Goal: Information Seeking & Learning: Learn about a topic

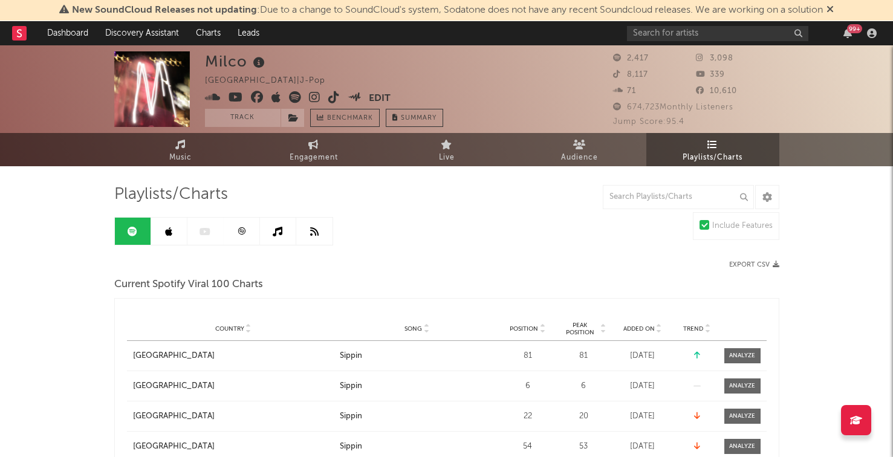
click at [158, 233] on link at bounding box center [169, 231] width 36 height 27
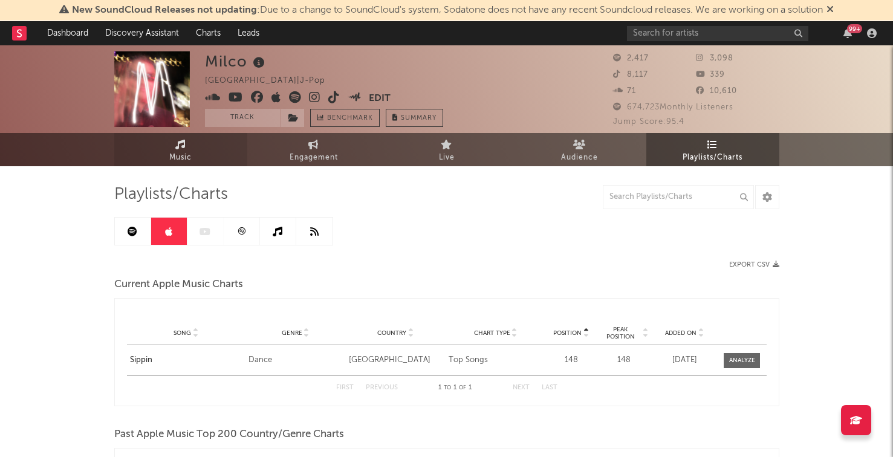
click at [198, 147] on link "Music" at bounding box center [180, 149] width 133 height 33
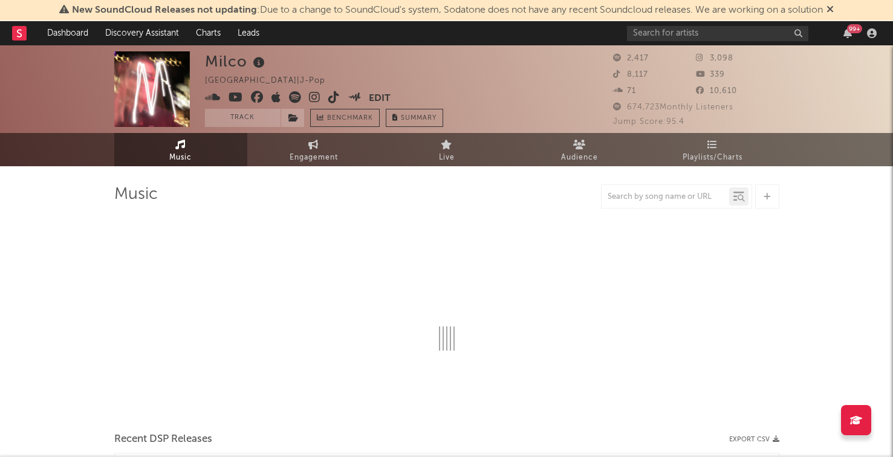
select select "1w"
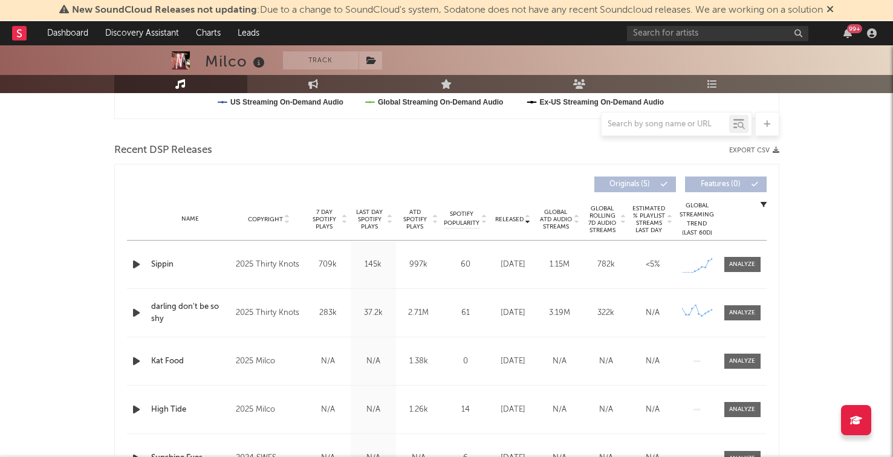
scroll to position [386, 0]
click at [139, 264] on icon "button" at bounding box center [136, 263] width 13 height 15
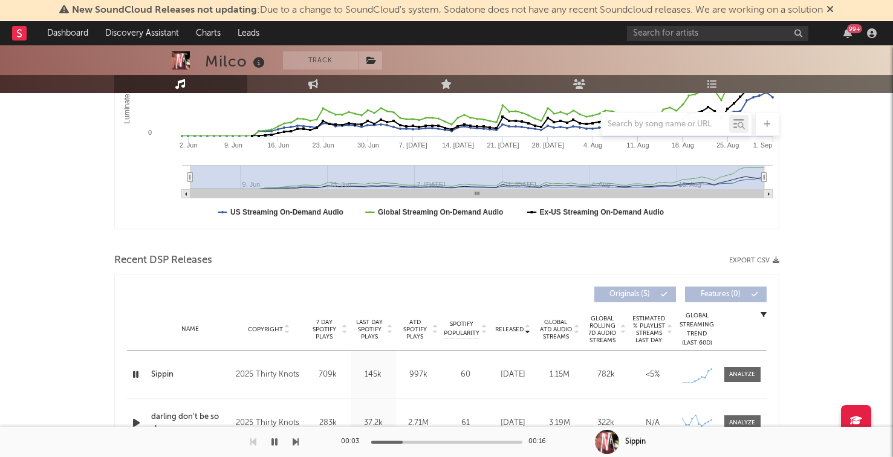
scroll to position [0, 0]
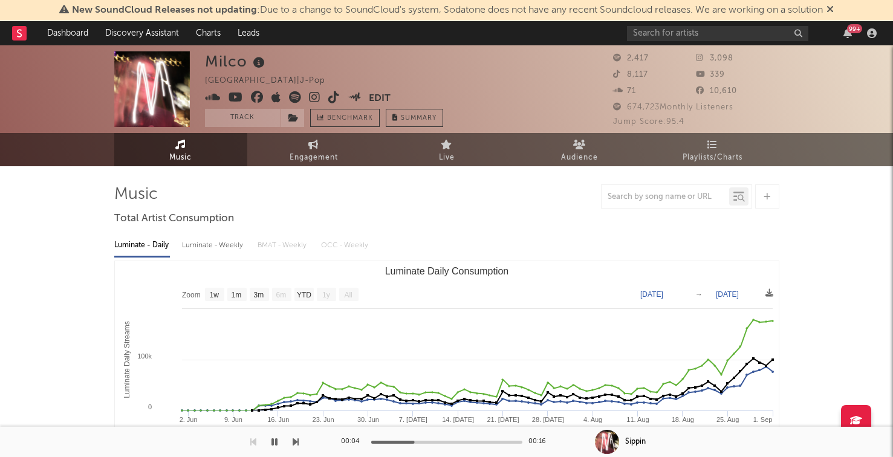
click at [314, 97] on icon at bounding box center [314, 97] width 11 height 12
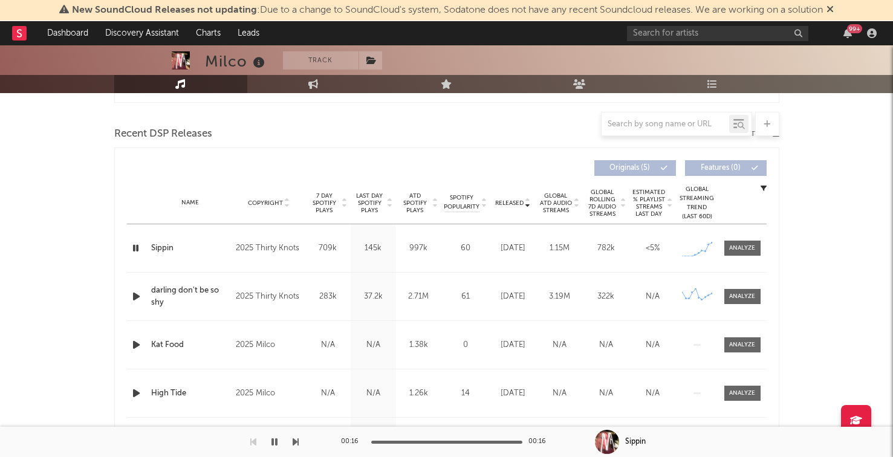
scroll to position [402, 0]
click at [159, 246] on div "Sippin" at bounding box center [190, 247] width 79 height 12
click at [138, 344] on icon "button" at bounding box center [136, 343] width 13 height 15
click at [129, 300] on div at bounding box center [137, 295] width 21 height 15
click at [132, 297] on icon "button" at bounding box center [136, 295] width 13 height 15
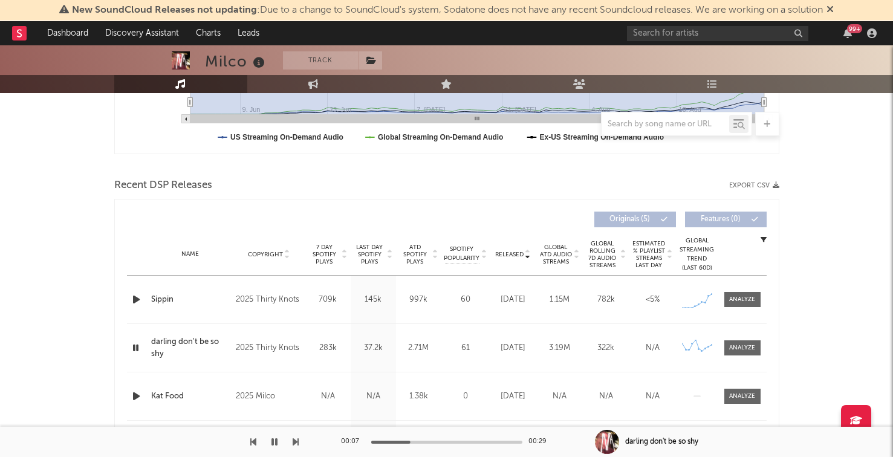
scroll to position [393, 0]
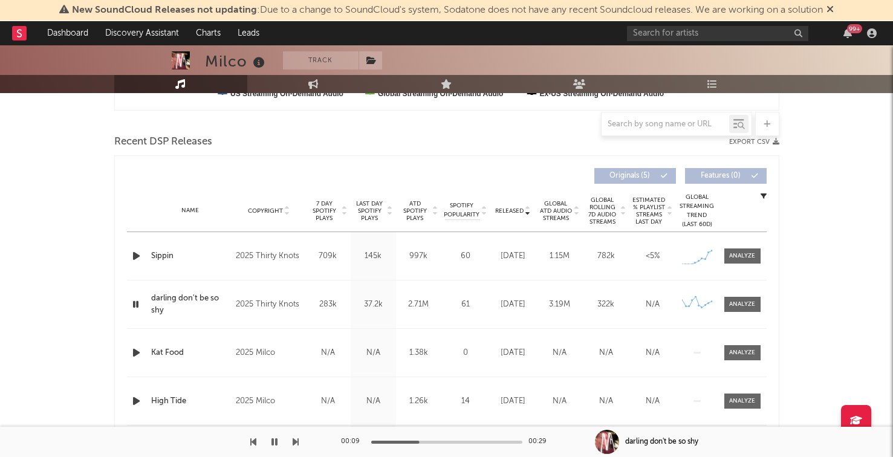
click at [257, 255] on div "2025 Thirty Knots" at bounding box center [269, 256] width 66 height 15
click at [134, 248] on icon "button" at bounding box center [136, 255] width 13 height 15
click at [134, 248] on icon "button" at bounding box center [135, 255] width 11 height 15
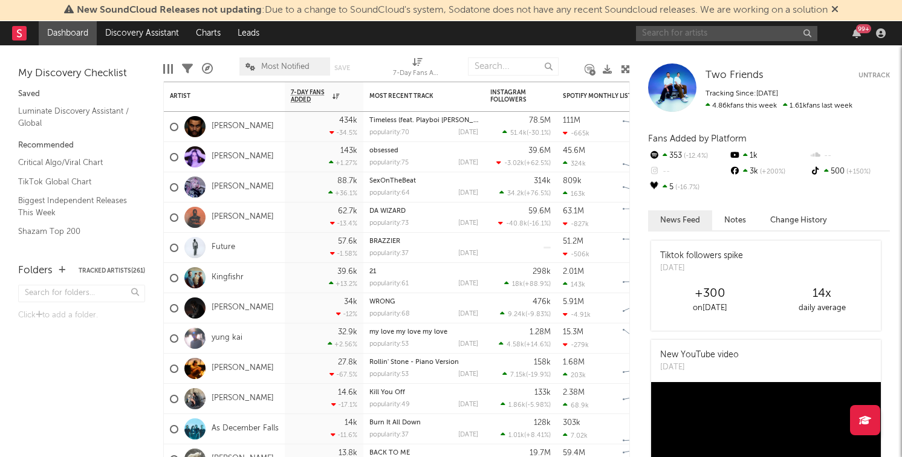
click at [680, 34] on input "text" at bounding box center [726, 33] width 181 height 15
click at [682, 28] on input "adri" at bounding box center [726, 33] width 181 height 15
type input "adriat"
click at [688, 36] on input "adriat" at bounding box center [726, 33] width 181 height 15
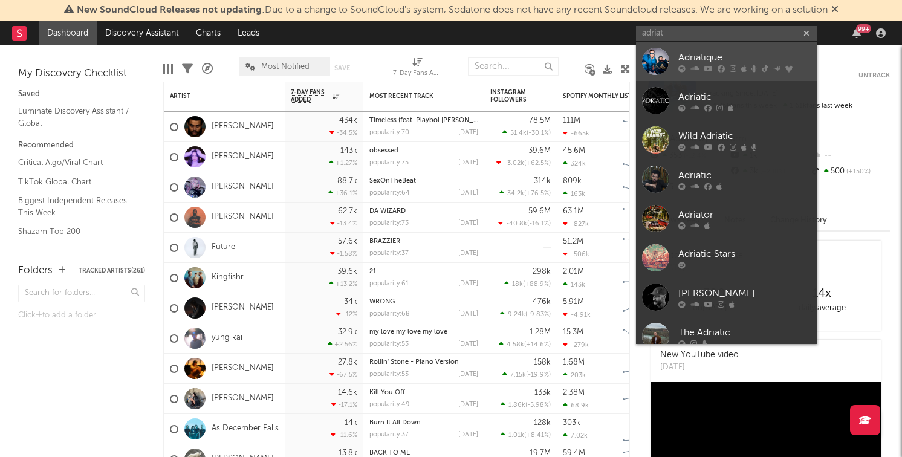
click at [700, 68] on div at bounding box center [744, 68] width 133 height 7
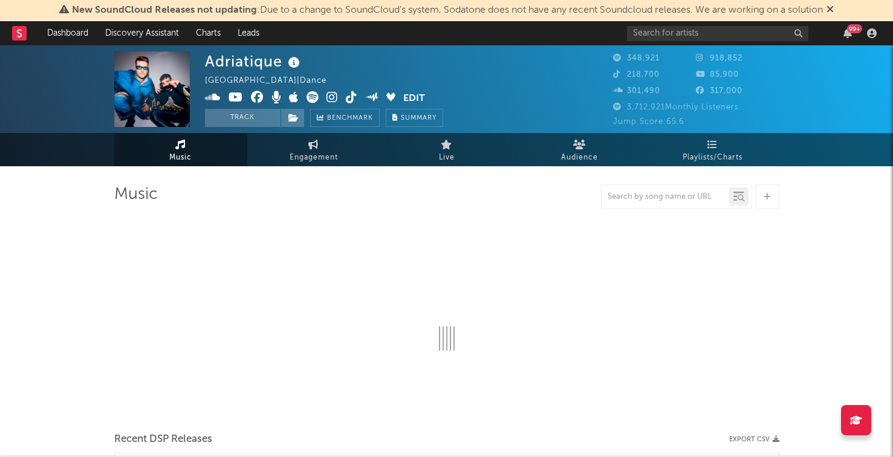
select select "6m"
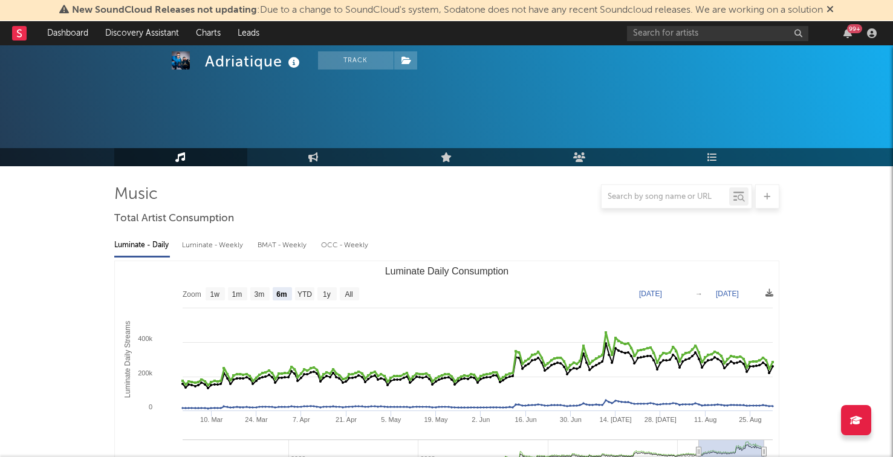
scroll to position [497, 0]
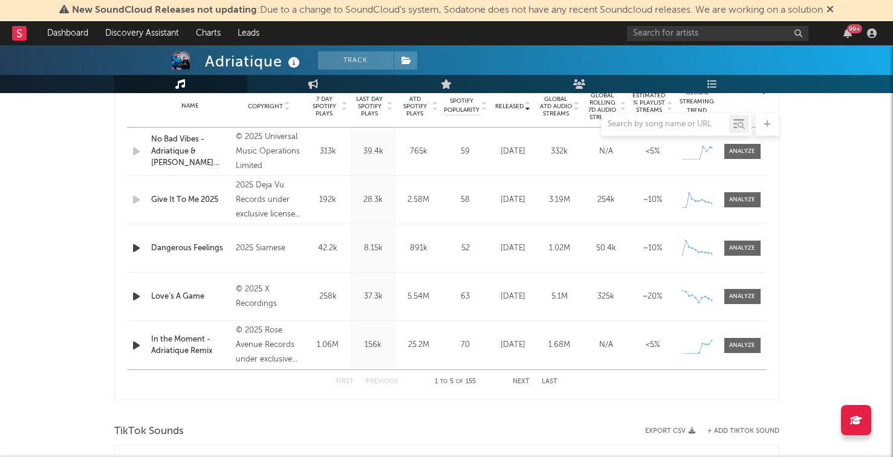
click at [516, 380] on button "Next" at bounding box center [521, 381] width 17 height 7
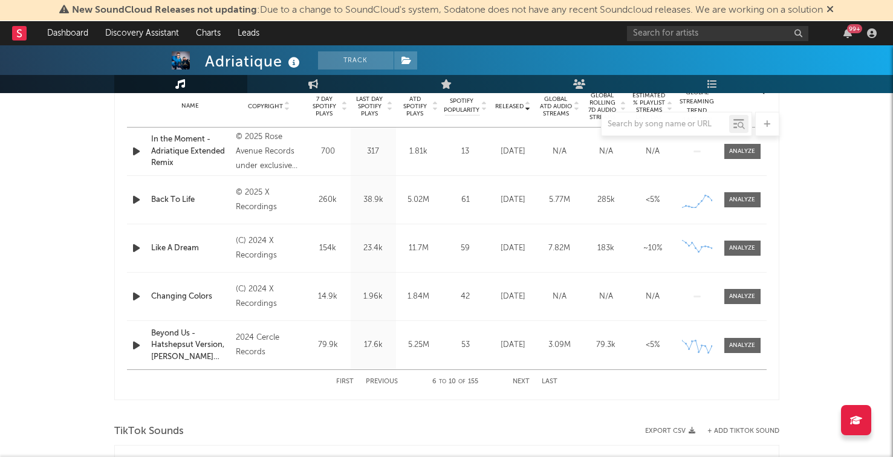
click at [381, 384] on button "Previous" at bounding box center [382, 381] width 32 height 7
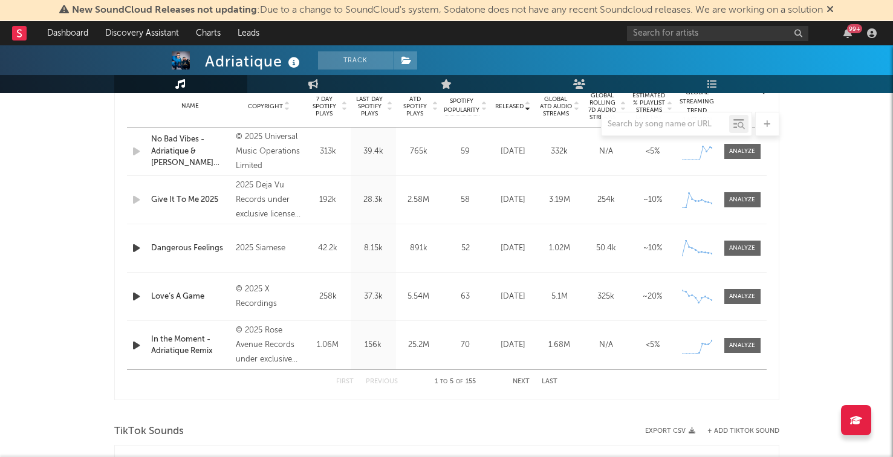
click at [520, 380] on button "Next" at bounding box center [521, 381] width 17 height 7
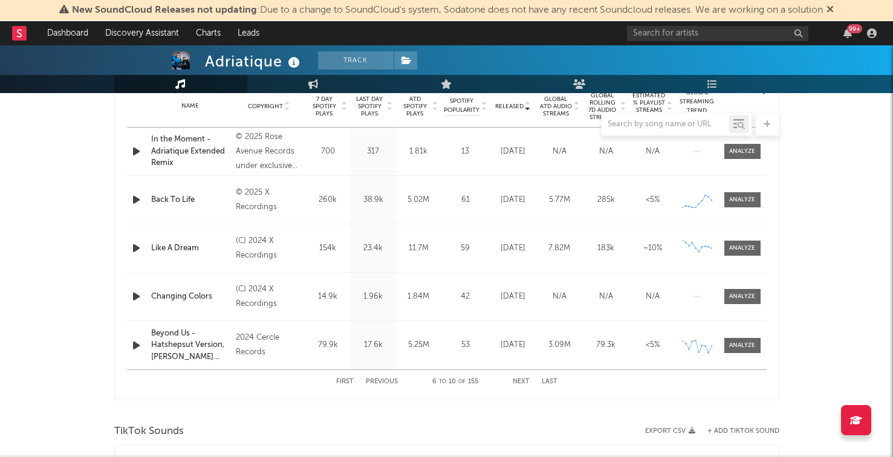
click at [528, 380] on button "Next" at bounding box center [521, 381] width 17 height 7
click at [403, 380] on div "First Previous 11 to 15 of 155 Next Last" at bounding box center [446, 382] width 221 height 24
click at [378, 380] on button "Previous" at bounding box center [382, 381] width 32 height 7
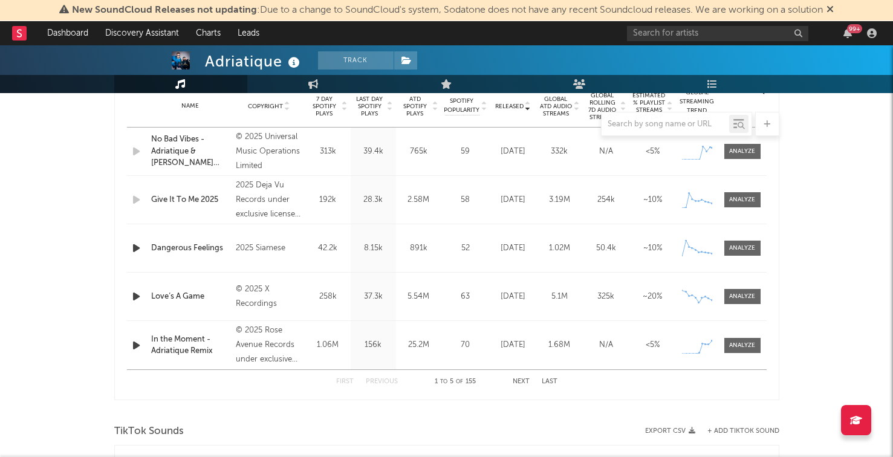
click at [514, 378] on button "Next" at bounding box center [521, 381] width 17 height 7
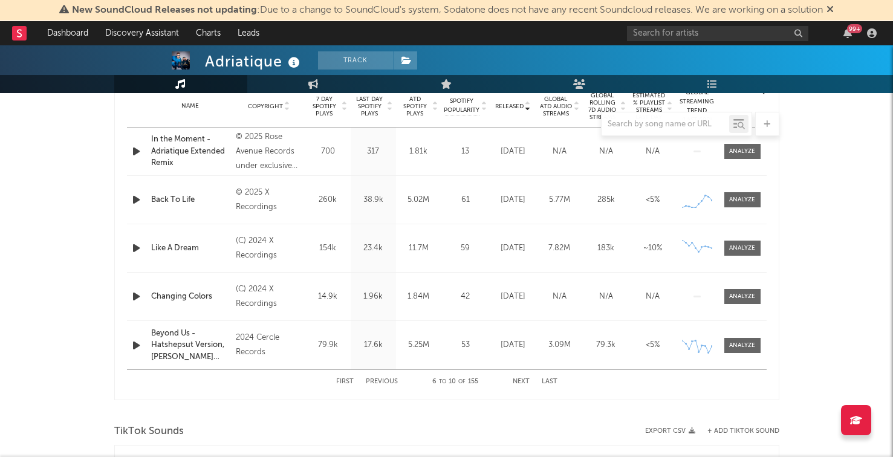
click at [392, 381] on button "Previous" at bounding box center [382, 381] width 32 height 7
